Goal: Transaction & Acquisition: Purchase product/service

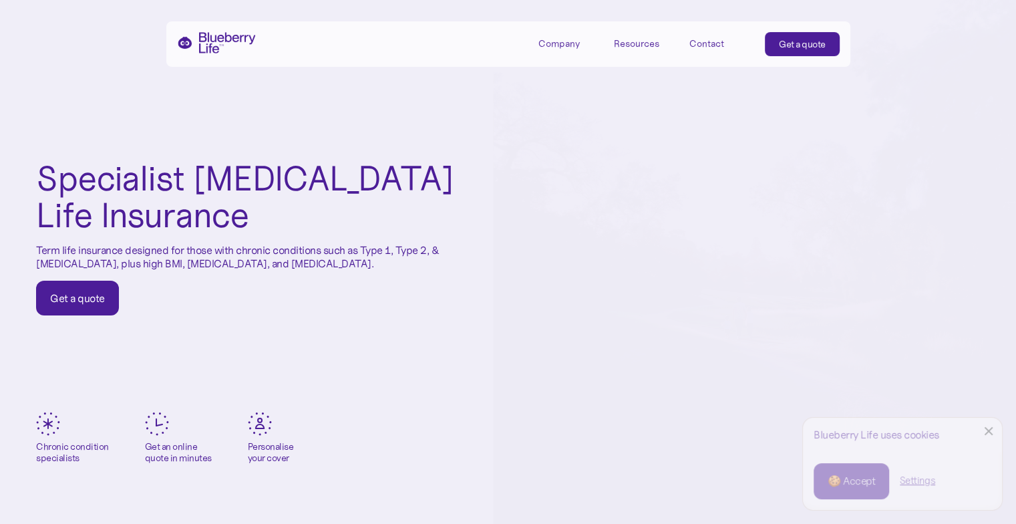
scroll to position [28, 0]
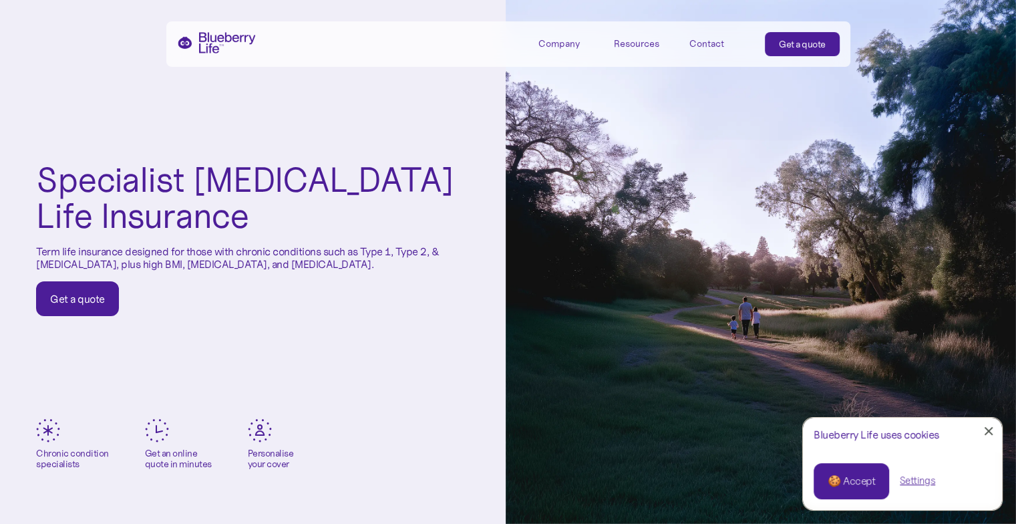
click at [792, 45] on div "Get a quote" at bounding box center [802, 43] width 47 height 13
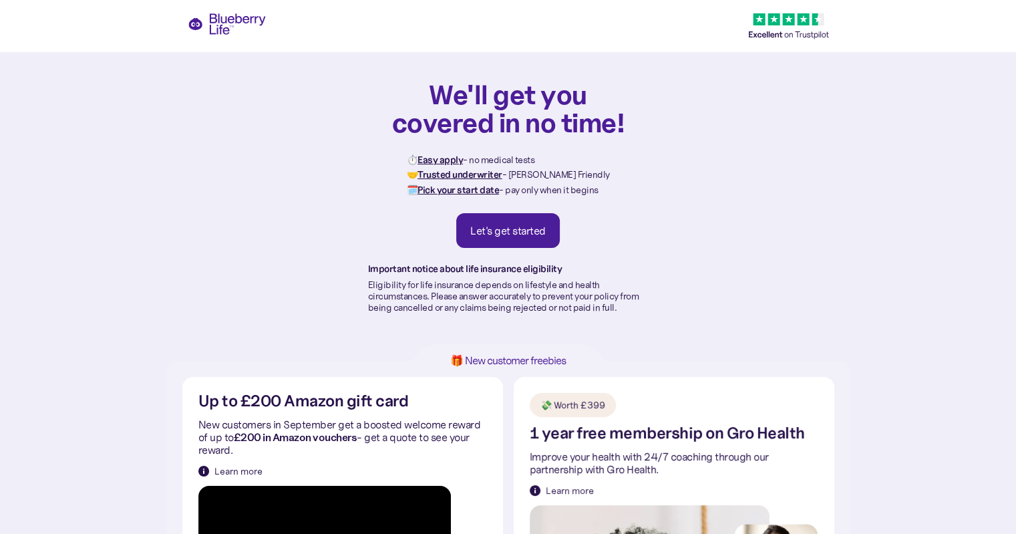
click at [500, 244] on link "Let's get started" at bounding box center [508, 230] width 104 height 35
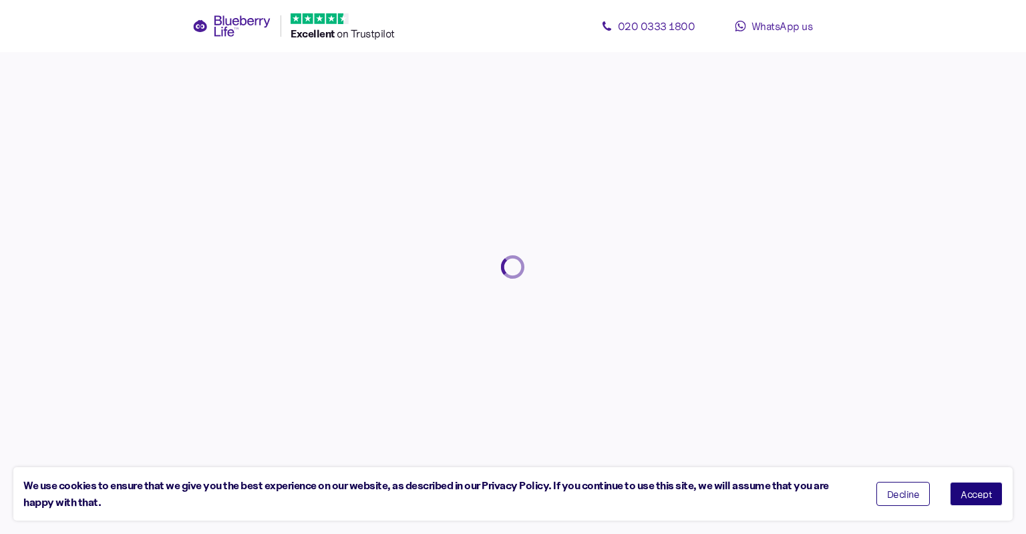
click at [501, 244] on div at bounding box center [513, 267] width 1026 height 534
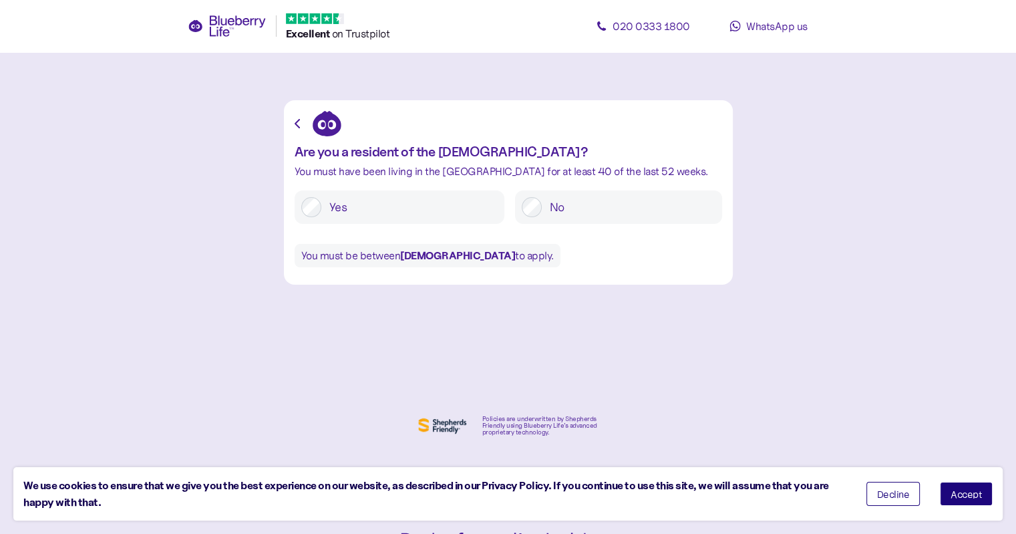
scroll to position [3, 0]
